Goal: Contribute content: Contribute content

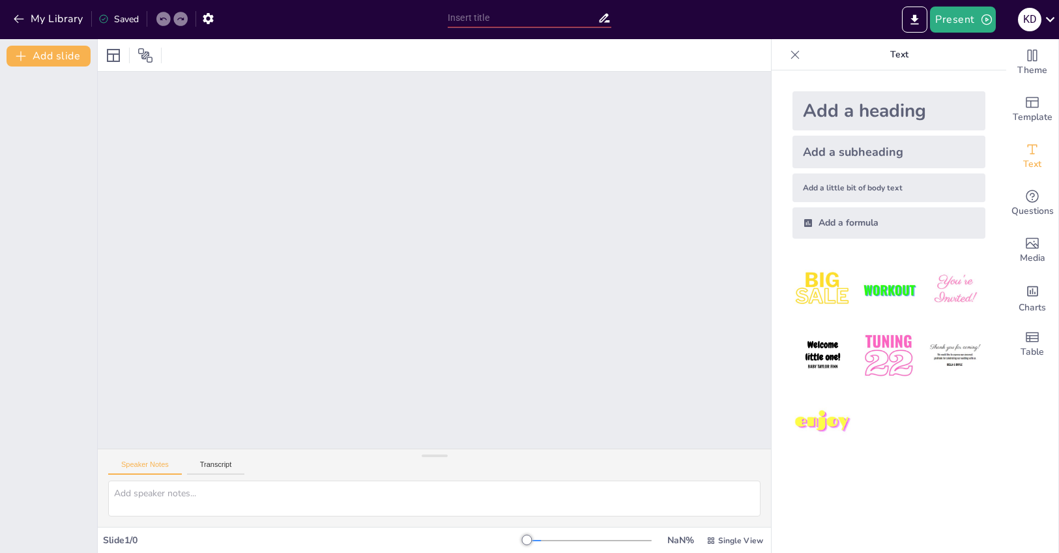
click at [792, 54] on icon at bounding box center [795, 54] width 13 height 13
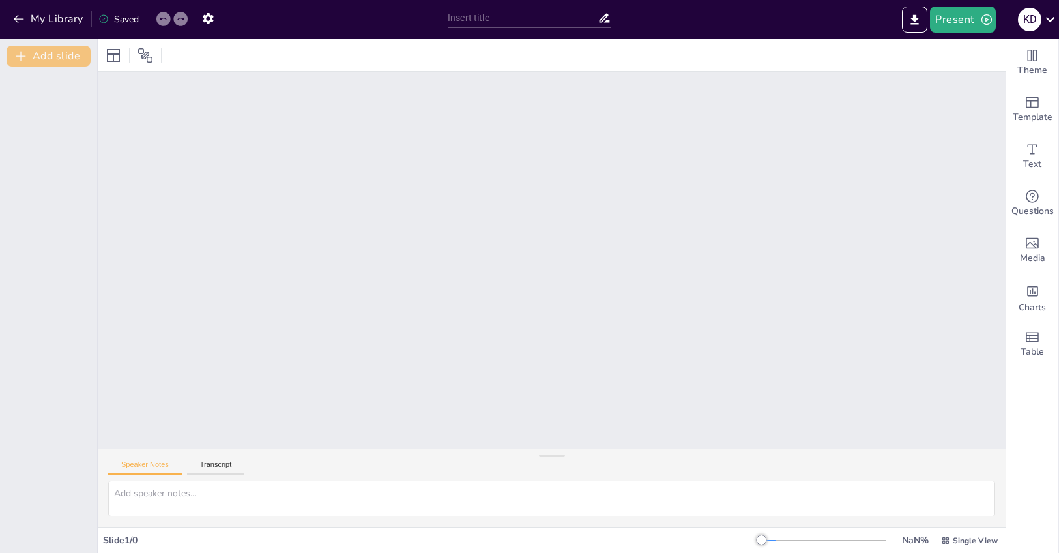
click at [55, 57] on button "Add slide" at bounding box center [49, 56] width 84 height 21
click at [27, 17] on button "My Library" at bounding box center [49, 18] width 79 height 21
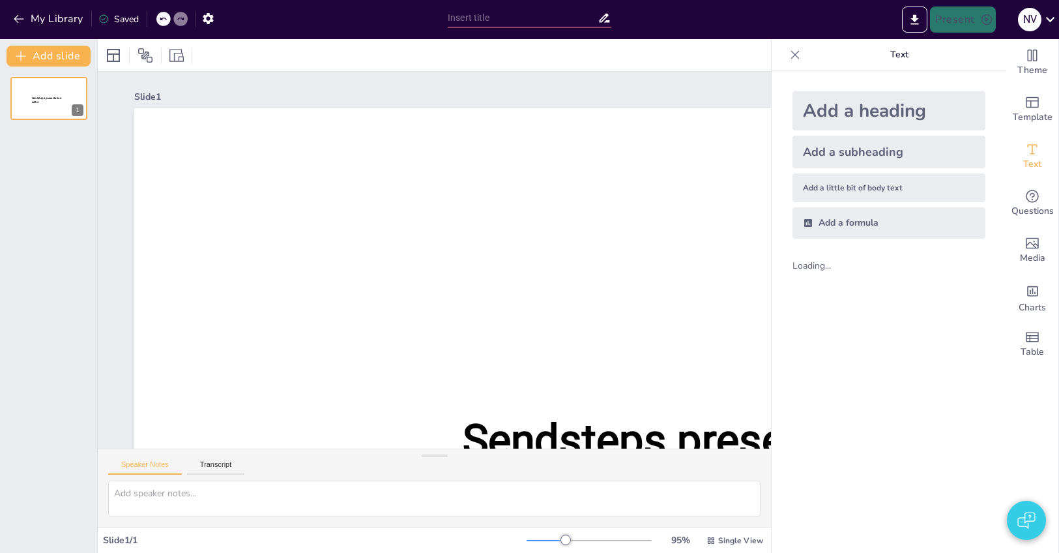
type input "New Sendsteps"
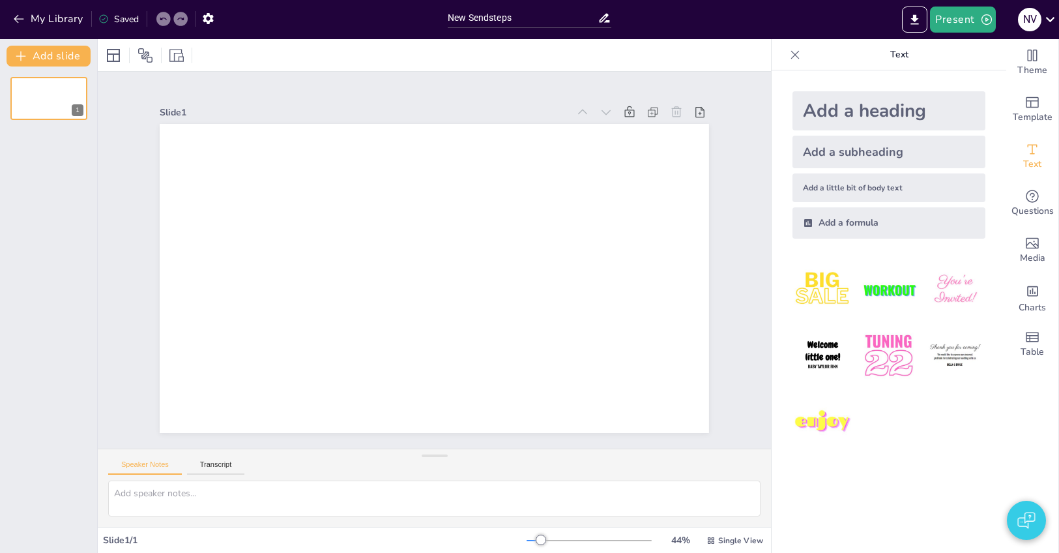
click at [877, 106] on div "Add a heading" at bounding box center [889, 110] width 193 height 39
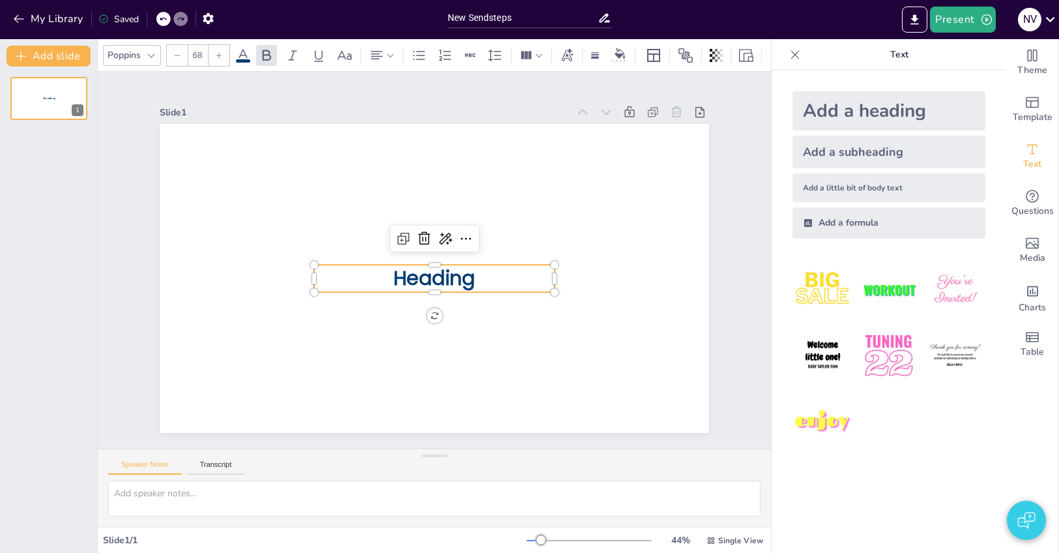
click at [460, 281] on span "Heading" at bounding box center [435, 278] width 82 height 27
click at [510, 277] on p "Heading" at bounding box center [434, 278] width 241 height 27
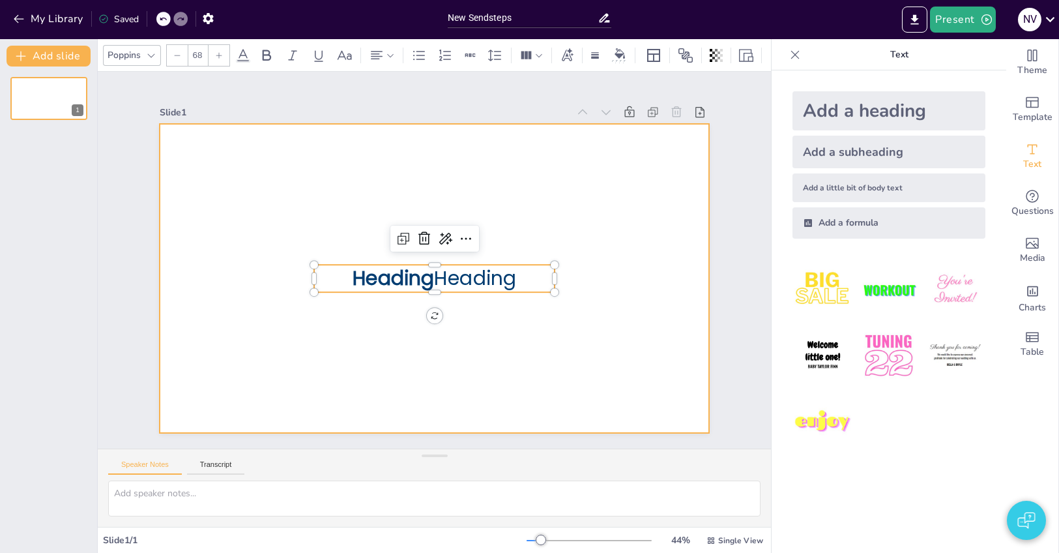
click at [607, 193] on div at bounding box center [434, 278] width 549 height 309
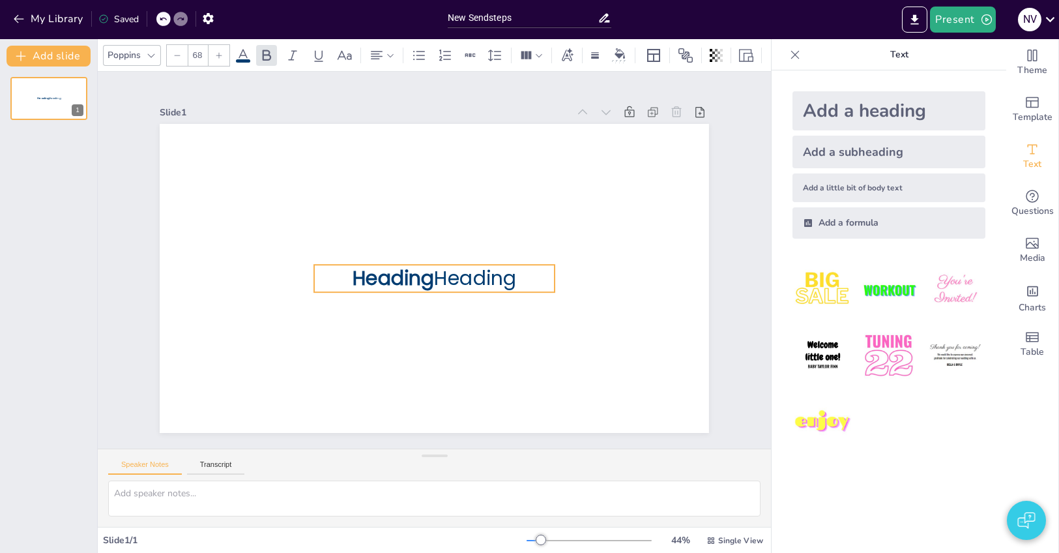
click at [490, 277] on p "Heading Heading" at bounding box center [434, 278] width 241 height 27
